Goal: Task Accomplishment & Management: Use online tool/utility

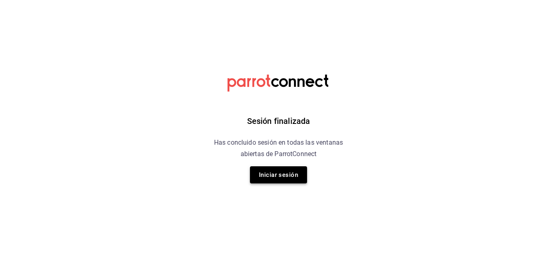
click at [297, 173] on button "Iniciar sesión" at bounding box center [278, 174] width 57 height 17
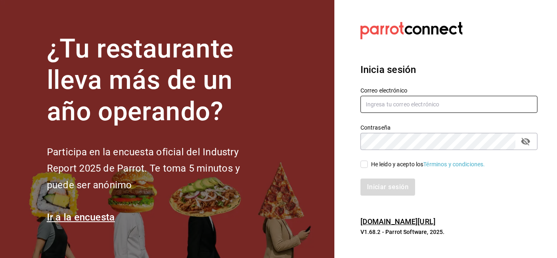
type input "mochomos.puebla@grupocosteno.com"
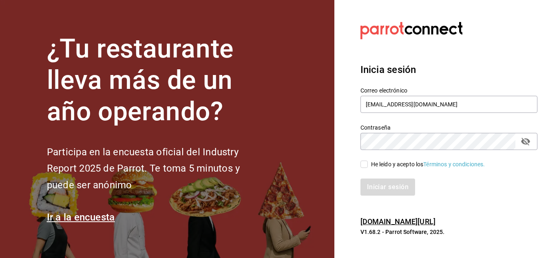
click at [365, 165] on input "He leído y acepto los Términos y condiciones." at bounding box center [363, 164] width 7 height 7
checkbox input "true"
click at [387, 188] on button "Iniciar sesión" at bounding box center [387, 187] width 55 height 17
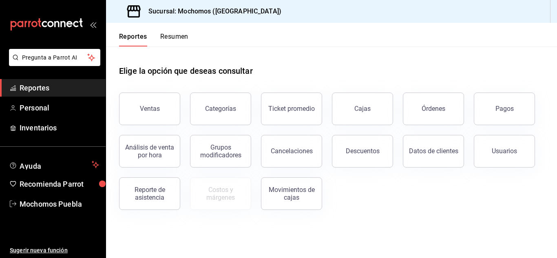
click at [79, 88] on span "Reportes" at bounding box center [59, 87] width 79 height 11
click at [82, 86] on span "Reportes" at bounding box center [59, 87] width 79 height 11
click at [151, 111] on div "Ventas" at bounding box center [150, 109] width 20 height 8
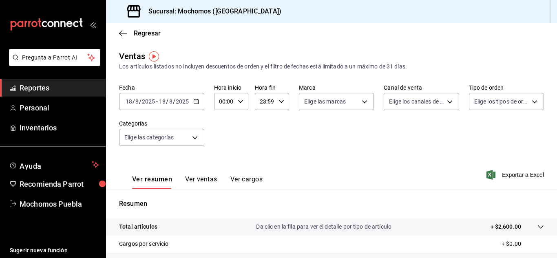
click at [196, 99] on icon "button" at bounding box center [196, 102] width 6 height 6
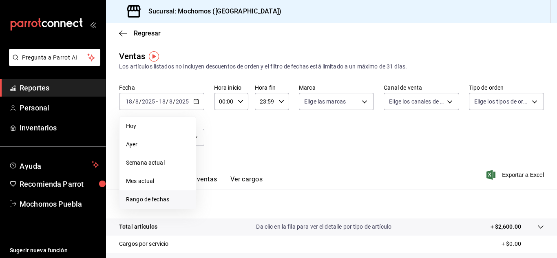
click at [166, 199] on span "Rango de fechas" at bounding box center [157, 199] width 63 height 9
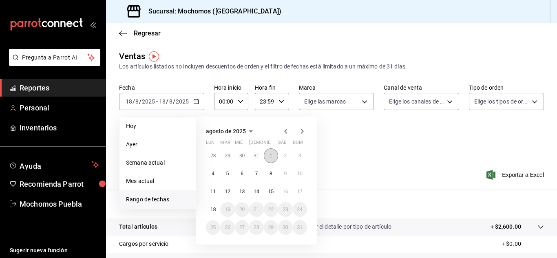
click at [270, 155] on abbr "1" at bounding box center [270, 156] width 3 height 6
click at [215, 210] on abbr "18" at bounding box center [212, 210] width 5 height 6
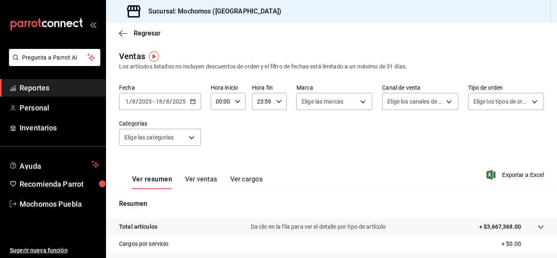
click at [236, 102] on \(Stroke\) "button" at bounding box center [237, 101] width 5 height 3
click at [221, 159] on span "04" at bounding box center [219, 160] width 4 height 7
type input "04:00"
click at [512, 174] on div at bounding box center [278, 129] width 557 height 258
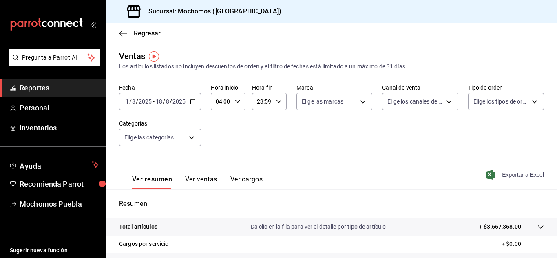
click at [515, 174] on span "Exportar a Excel" at bounding box center [516, 175] width 56 height 10
click at [502, 174] on span "Exportar a Excel" at bounding box center [516, 175] width 56 height 10
click at [192, 99] on icon "button" at bounding box center [193, 102] width 6 height 6
click at [364, 177] on div "Ver resumen Ver ventas Ver cargos Exportar a Excel" at bounding box center [331, 172] width 451 height 33
click at [193, 102] on icon "button" at bounding box center [193, 102] width 6 height 6
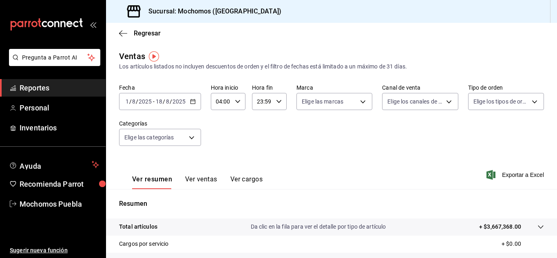
click at [85, 86] on span "Reportes" at bounding box center [59, 87] width 79 height 11
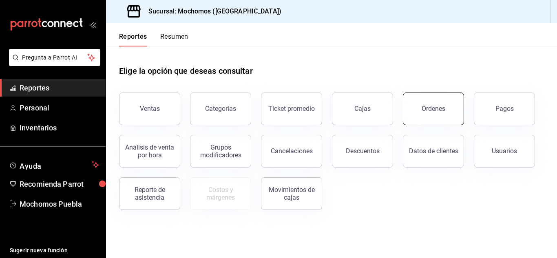
click at [418, 113] on button "Órdenes" at bounding box center [433, 109] width 61 height 33
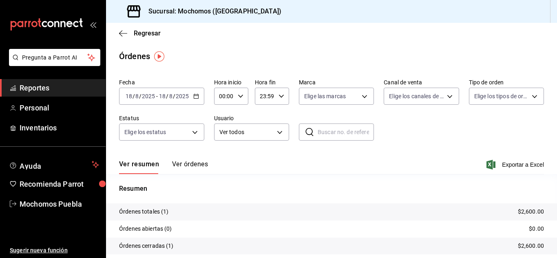
click at [195, 97] on icon "button" at bounding box center [196, 96] width 6 height 6
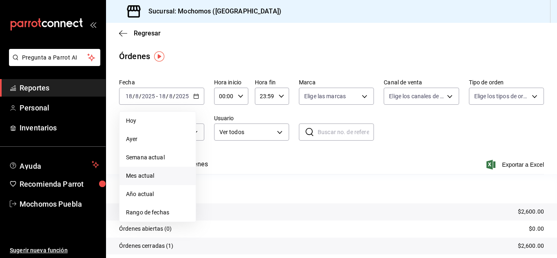
click at [148, 176] on span "Mes actual" at bounding box center [157, 176] width 63 height 9
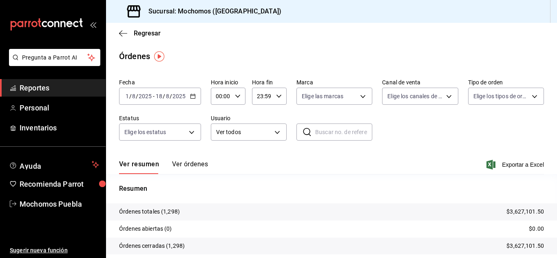
click at [86, 91] on span "Reportes" at bounding box center [59, 87] width 79 height 11
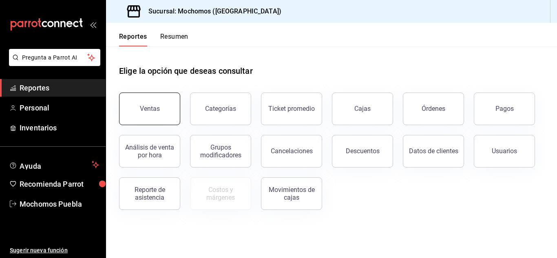
click at [162, 106] on button "Ventas" at bounding box center [149, 109] width 61 height 33
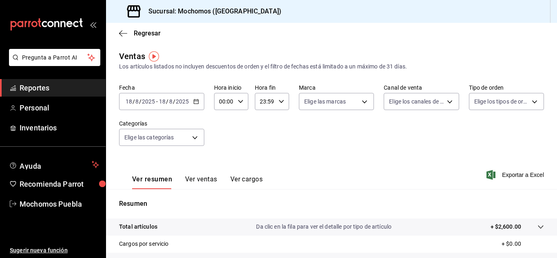
click at [196, 101] on icon "button" at bounding box center [196, 102] width 6 height 6
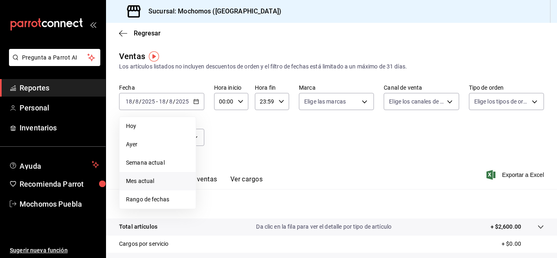
click at [151, 182] on span "Mes actual" at bounding box center [157, 181] width 63 height 9
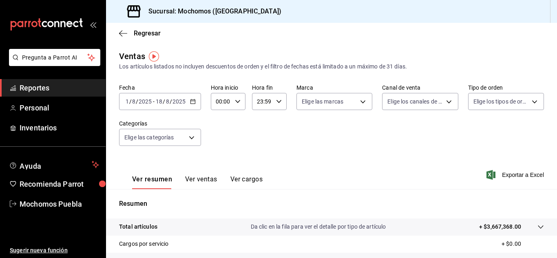
click at [190, 102] on icon "button" at bounding box center [193, 102] width 6 height 6
click at [50, 88] on span "Reportes" at bounding box center [59, 87] width 79 height 11
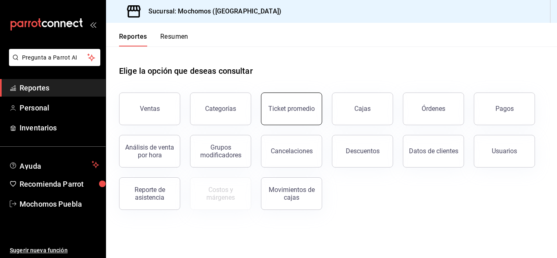
click at [288, 113] on button "Ticket promedio" at bounding box center [291, 109] width 61 height 33
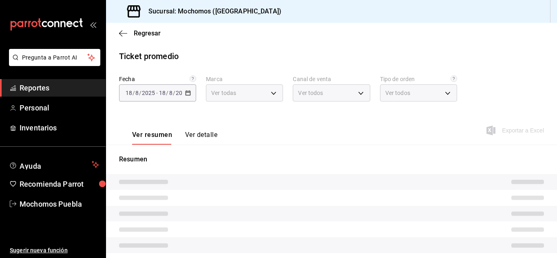
type input "65eb7388-82e4-42fa-8caf-680550c77e6f"
type input "PARROT,UBER_EATS,RAPPI,DIDI_FOOD,ONLINE"
type input "c9e91c43-775f-4cd6-ac16-cfdc9e5fd636,e77b1244-dd56-4ae6-90a6-fad4c81c99f8,EXTER…"
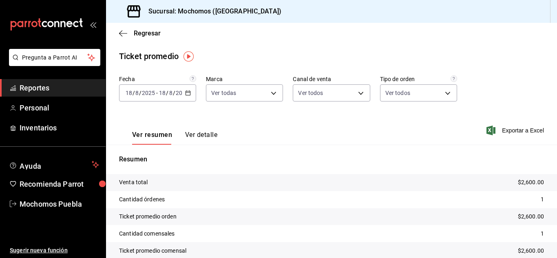
click at [187, 93] on icon "button" at bounding box center [188, 93] width 6 height 6
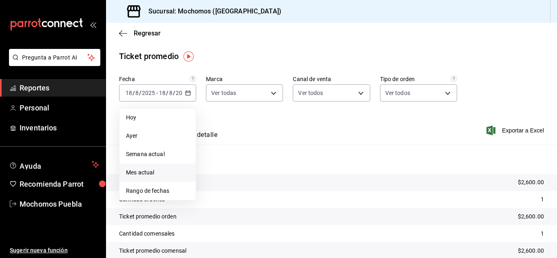
click at [140, 173] on span "Mes actual" at bounding box center [157, 172] width 63 height 9
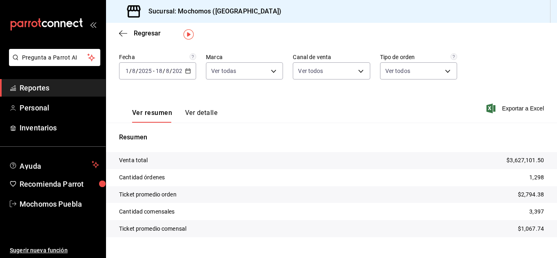
scroll to position [37, 0]
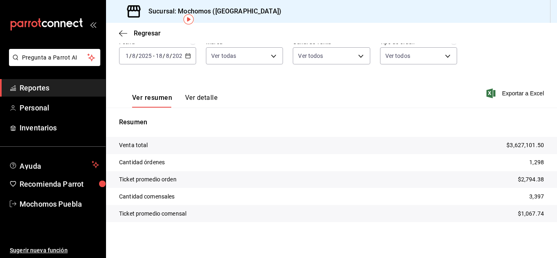
click at [187, 55] on icon "button" at bounding box center [188, 56] width 6 height 6
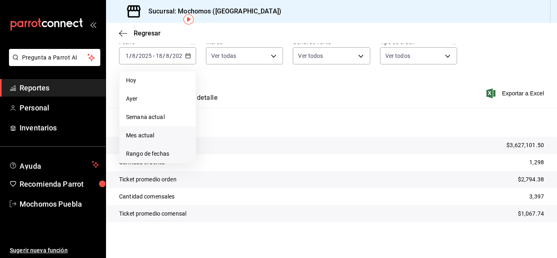
click at [167, 156] on span "Rango de fechas" at bounding box center [157, 154] width 63 height 9
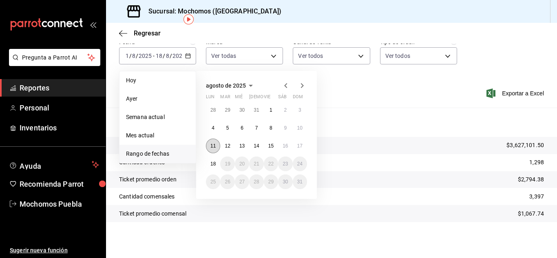
click at [213, 144] on abbr "11" at bounding box center [212, 146] width 5 height 6
click at [300, 146] on abbr "17" at bounding box center [299, 146] width 5 height 6
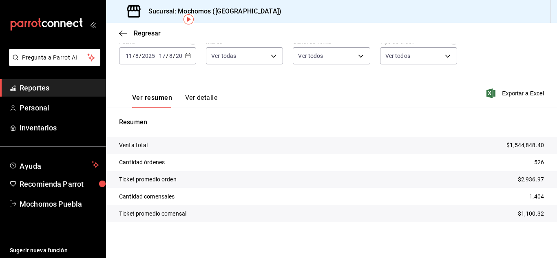
click at [74, 85] on span "Reportes" at bounding box center [59, 87] width 79 height 11
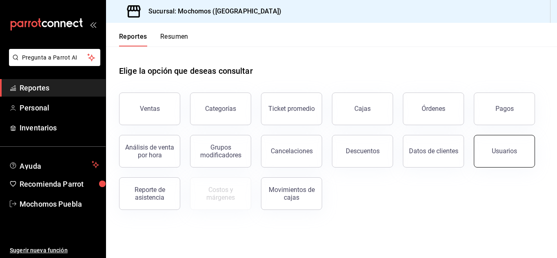
click at [498, 150] on div "Usuarios" at bounding box center [504, 151] width 25 height 8
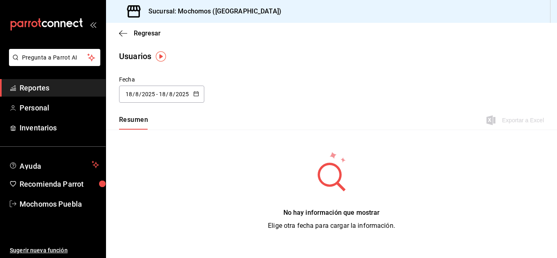
click at [196, 91] on icon "button" at bounding box center [196, 94] width 6 height 6
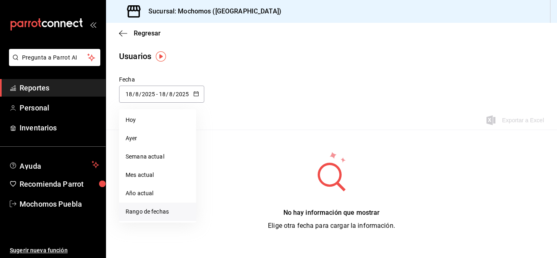
click at [164, 209] on li "Rango de fechas" at bounding box center [157, 212] width 77 height 18
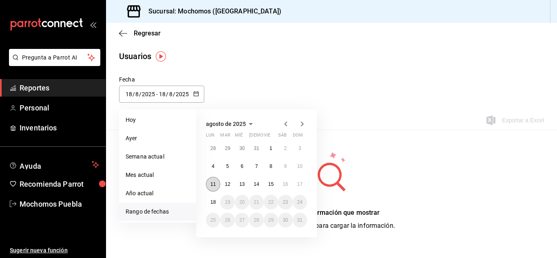
click at [212, 183] on abbr "11" at bounding box center [212, 184] width 5 height 6
click at [299, 184] on abbr "17" at bounding box center [299, 184] width 5 height 6
type input "[DATE]"
type input "11"
type input "[DATE]"
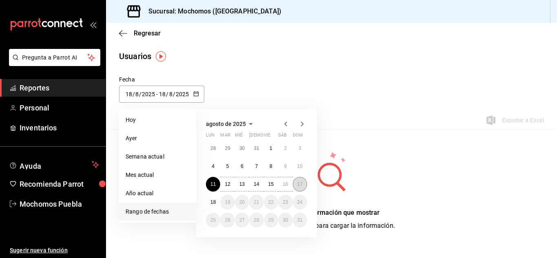
type input "17"
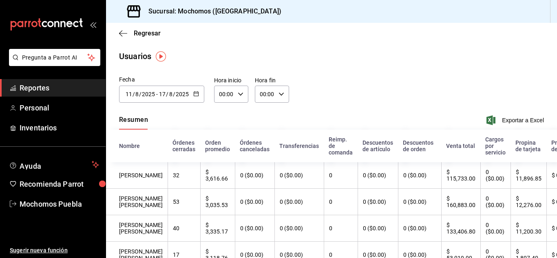
click at [239, 93] on icon "button" at bounding box center [241, 94] width 6 height 6
click at [220, 150] on span "04" at bounding box center [222, 152] width 4 height 7
type input "04:00"
click at [505, 121] on div at bounding box center [278, 129] width 557 height 258
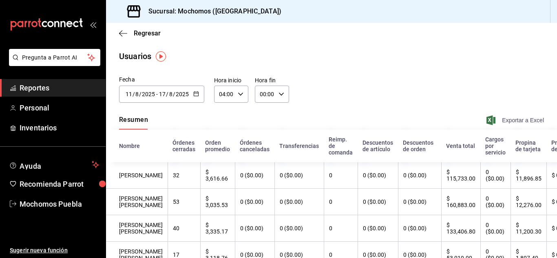
click at [508, 120] on span "Exportar a Excel" at bounding box center [516, 120] width 56 height 10
click at [514, 119] on span "Exportar a Excel" at bounding box center [516, 120] width 56 height 10
